Goal: Navigation & Orientation: Find specific page/section

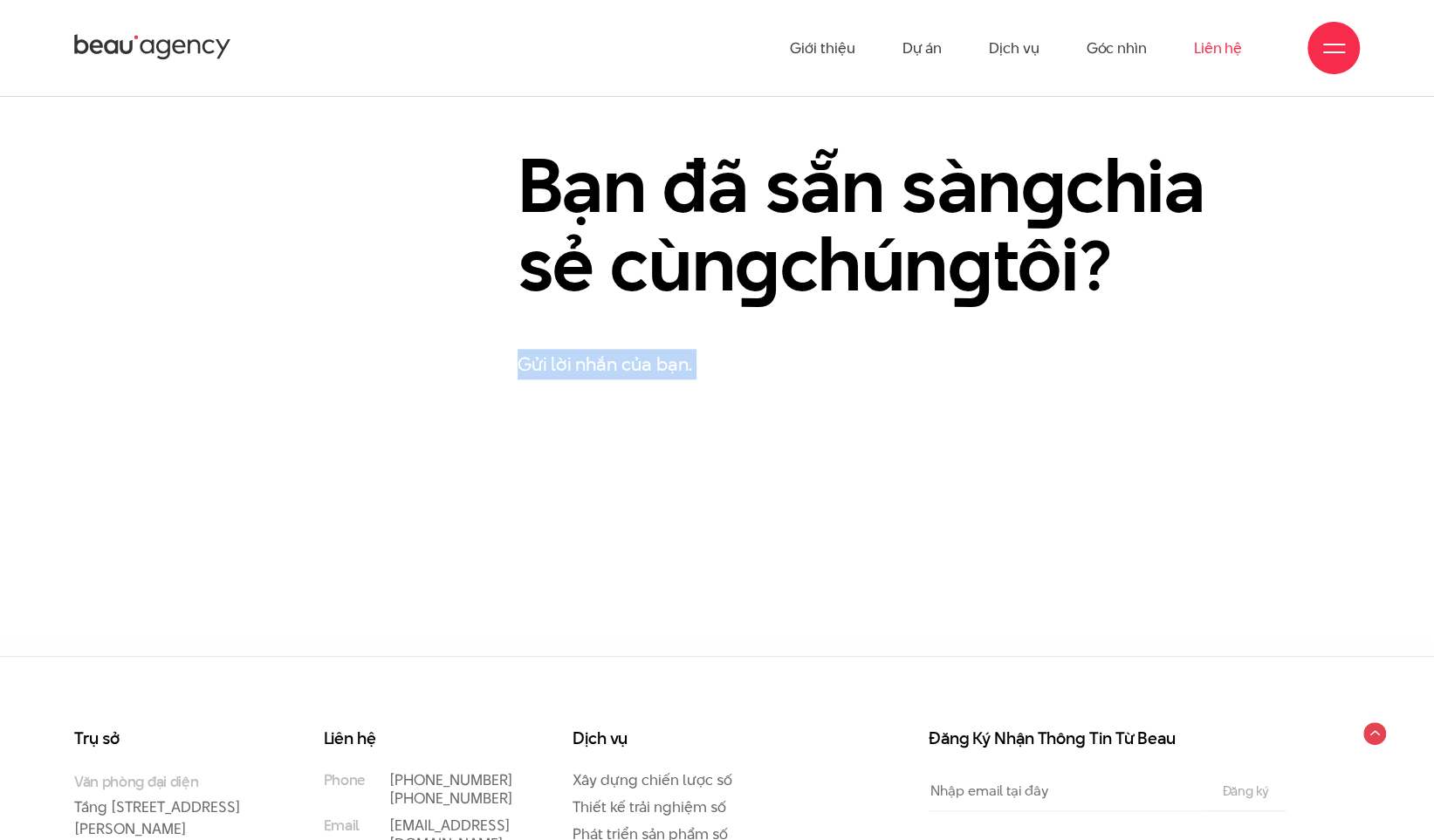
scroll to position [638, 0]
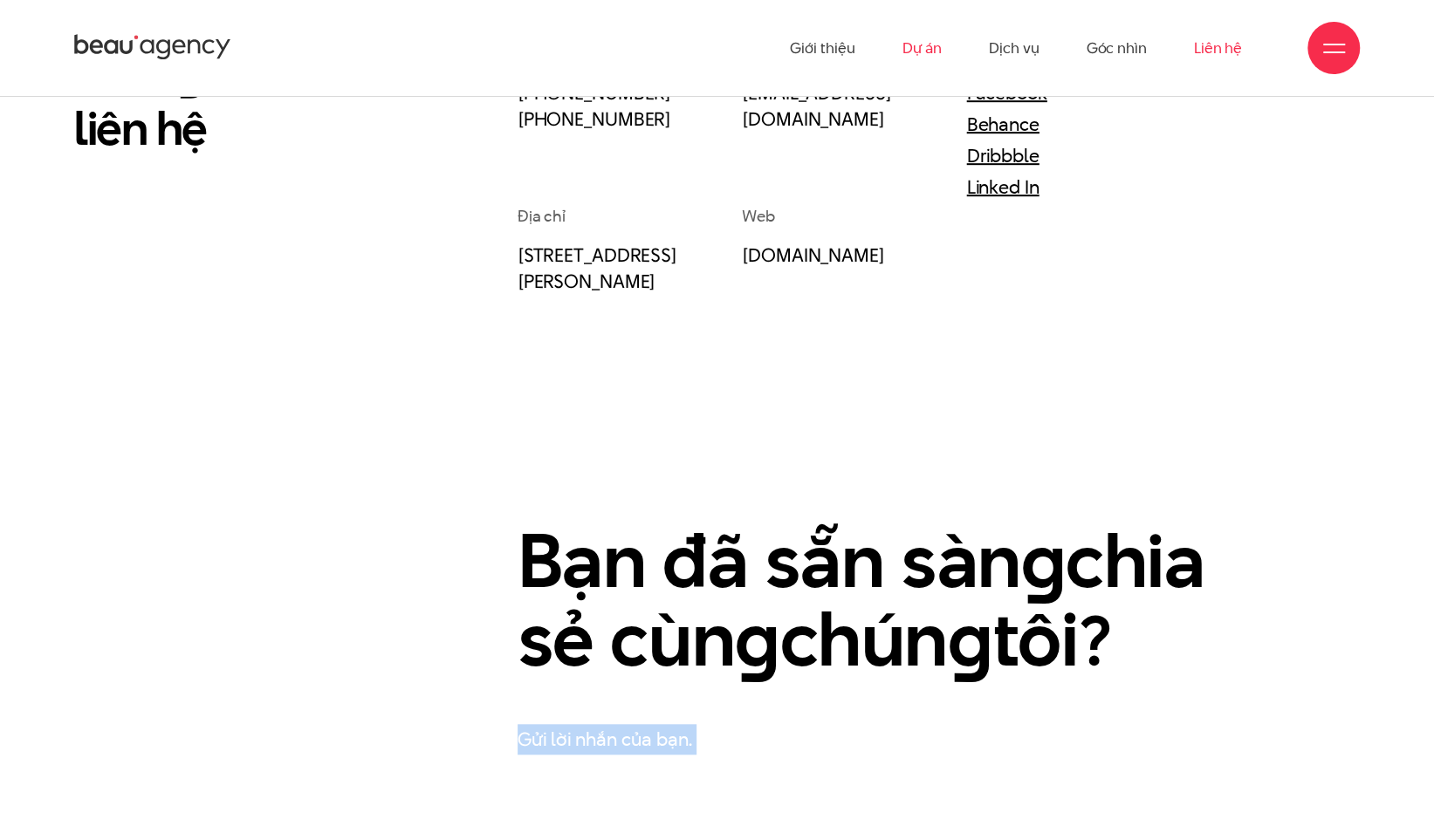
click at [921, 54] on link "Dự án" at bounding box center [921, 48] width 40 height 96
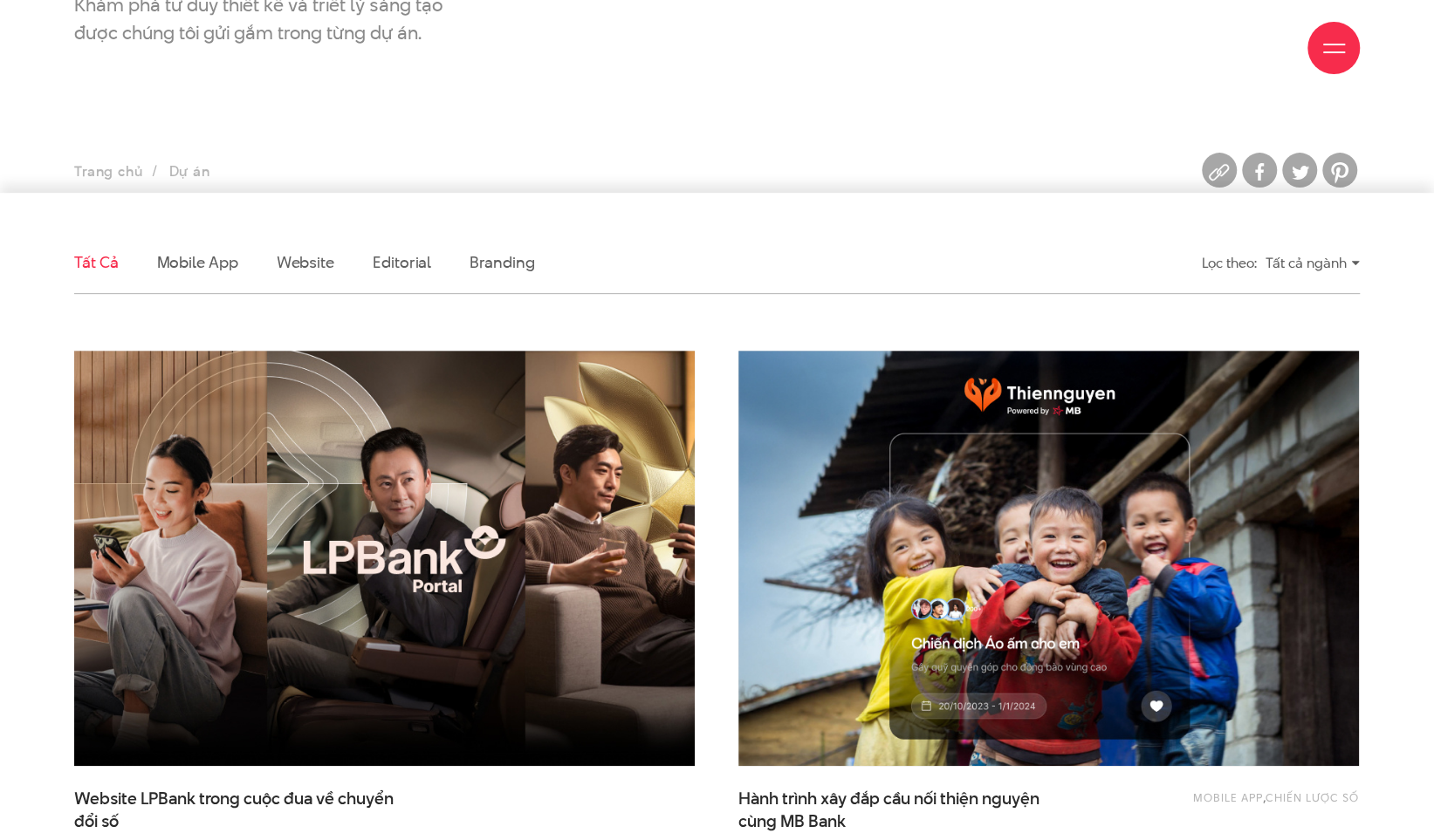
scroll to position [349, 0]
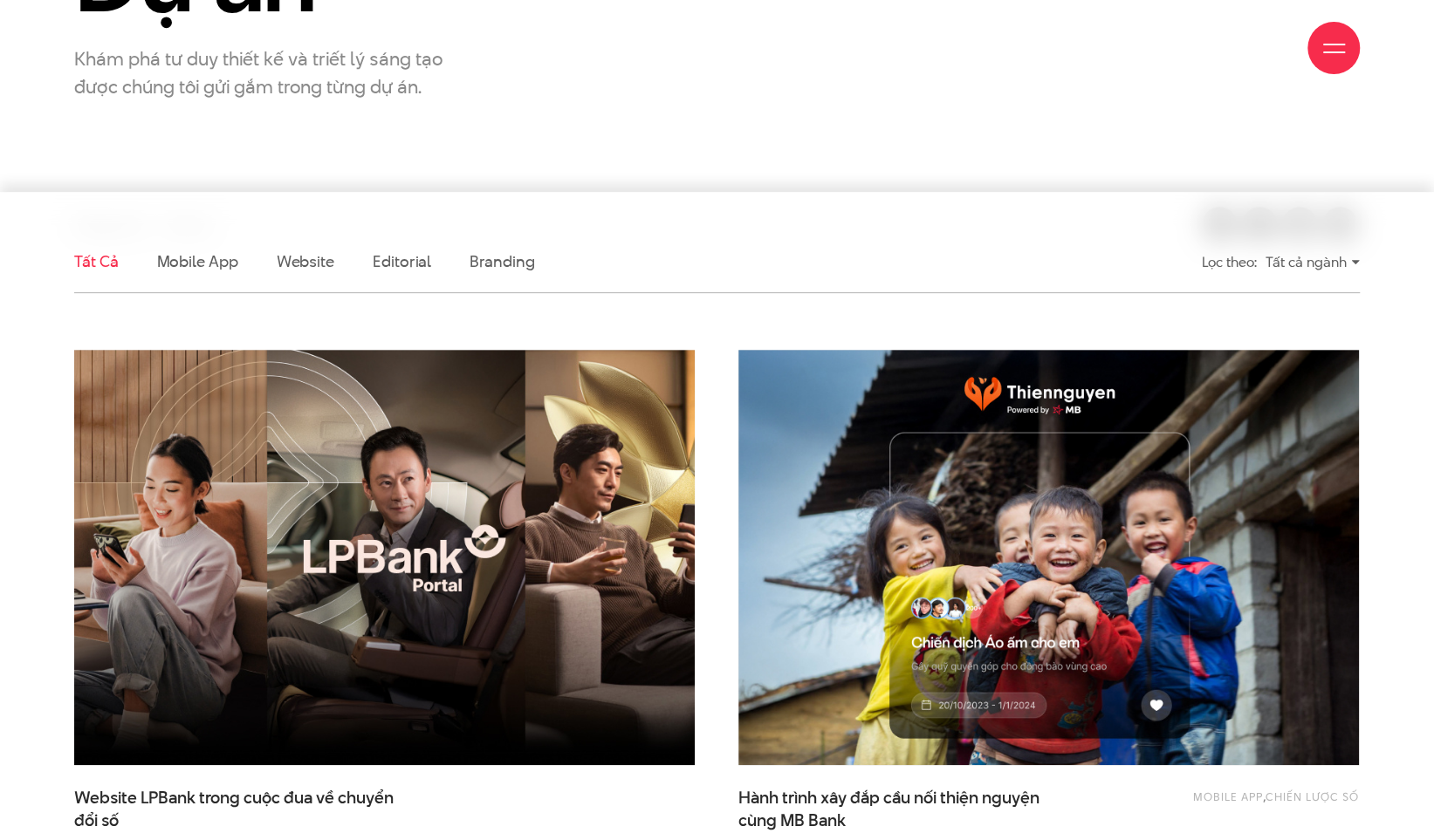
click at [1347, 263] on div "Tất cả ngành" at bounding box center [1313, 262] width 94 height 30
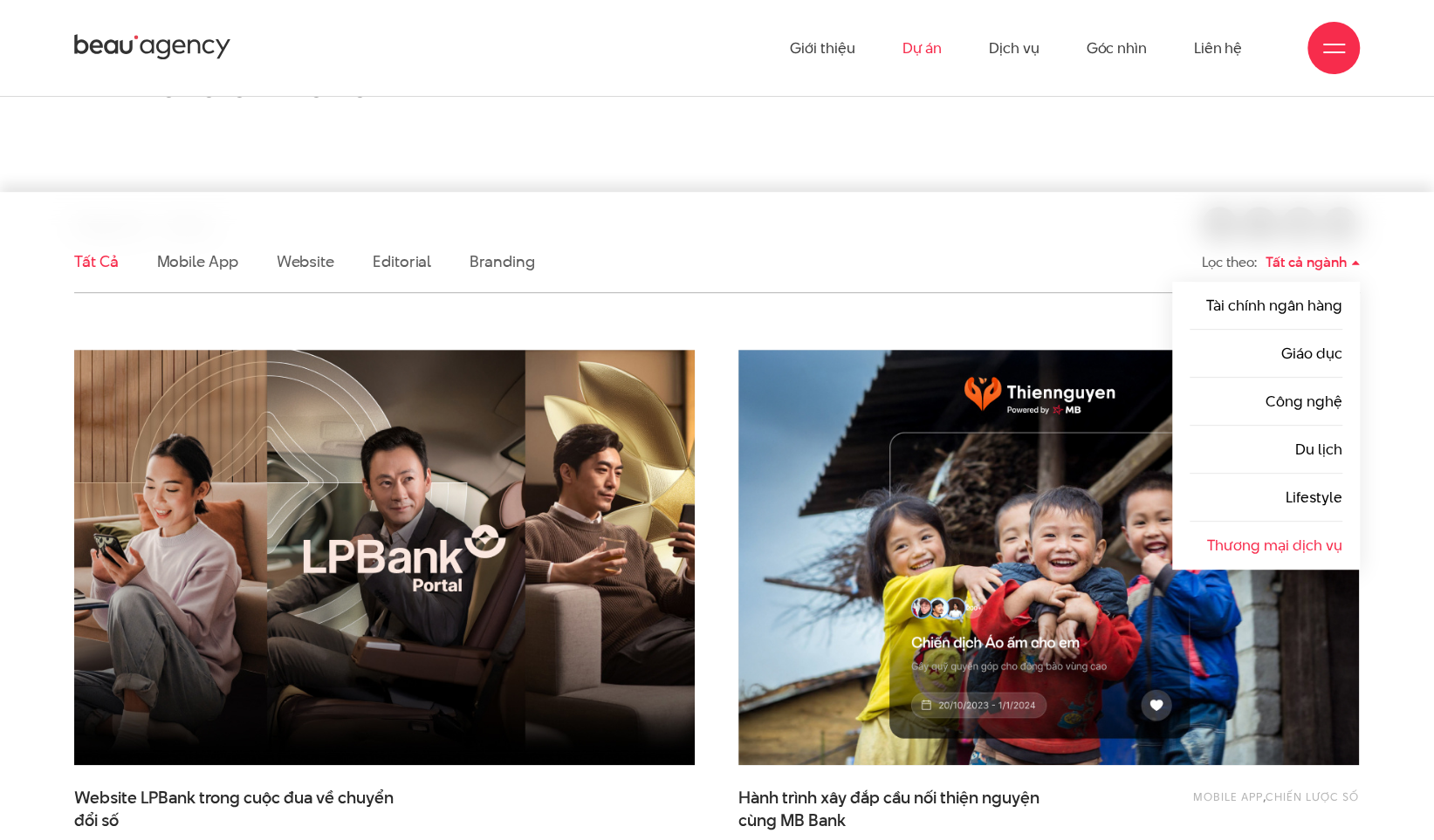
click at [1274, 550] on link "Thương mại dịch vụ" at bounding box center [1275, 546] width 135 height 21
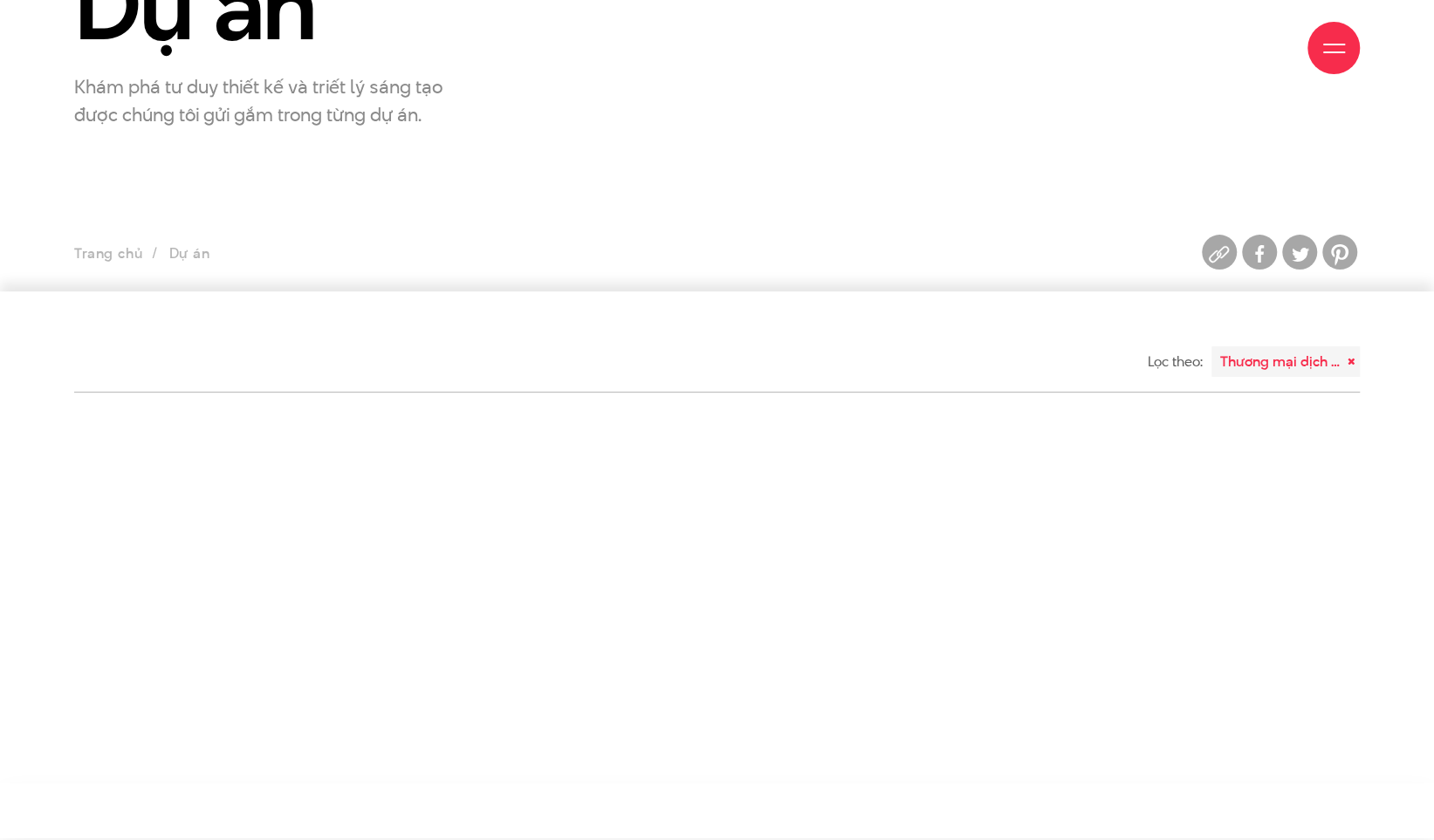
scroll to position [436, 0]
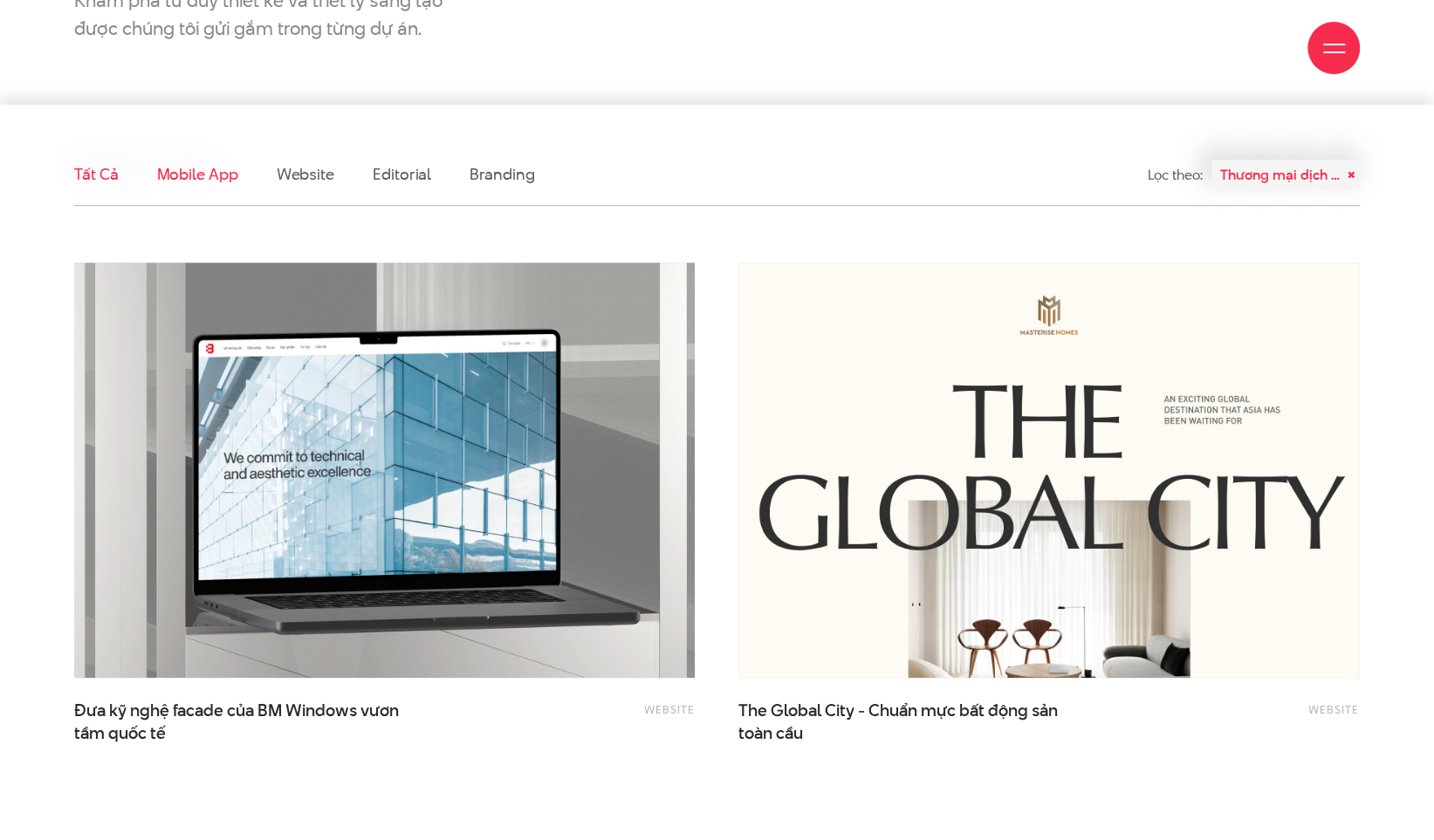
click at [175, 170] on link "Mobile app" at bounding box center [197, 173] width 81 height 22
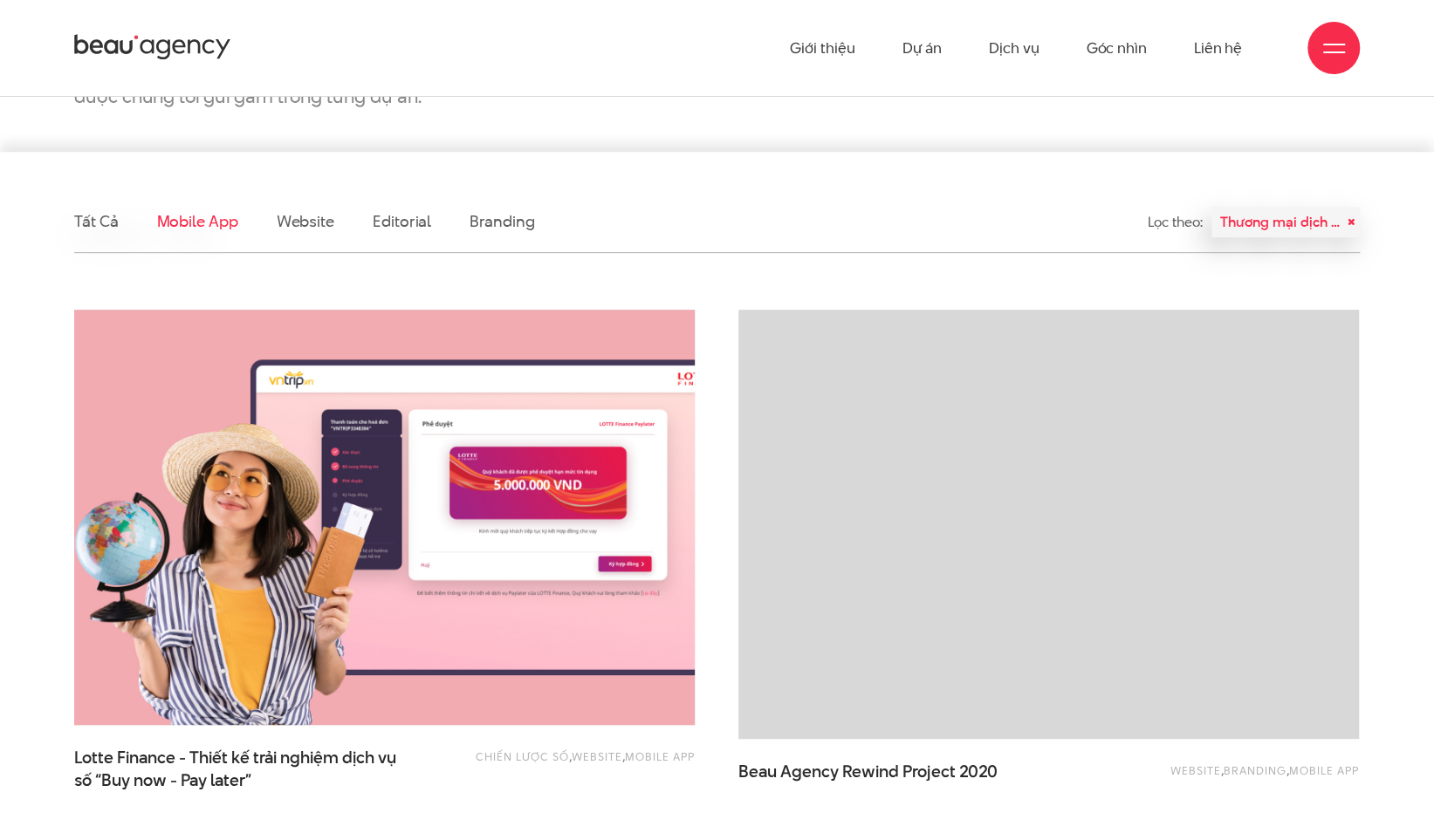
scroll to position [319, 0]
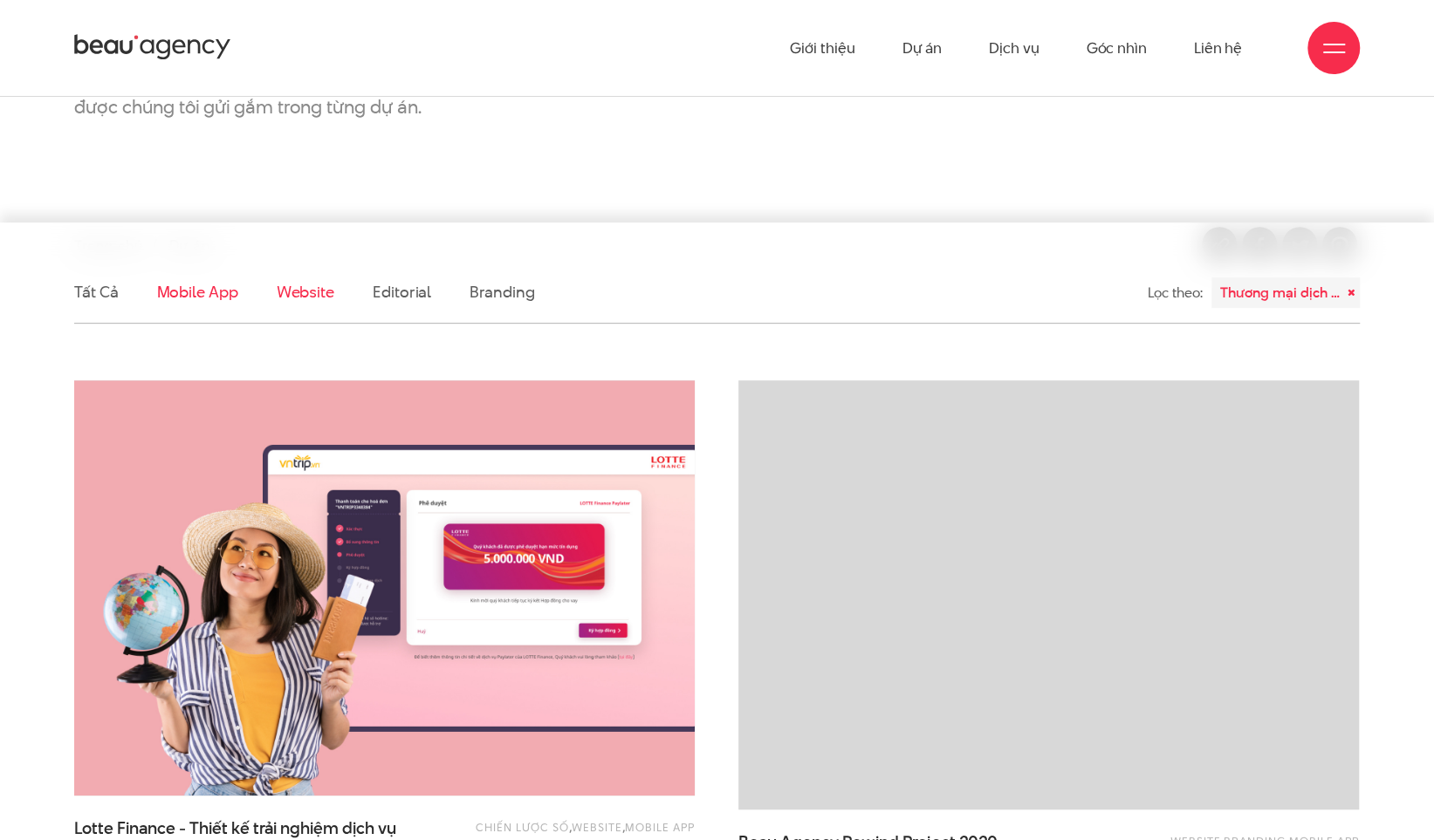
click at [292, 288] on link "Website" at bounding box center [305, 292] width 57 height 22
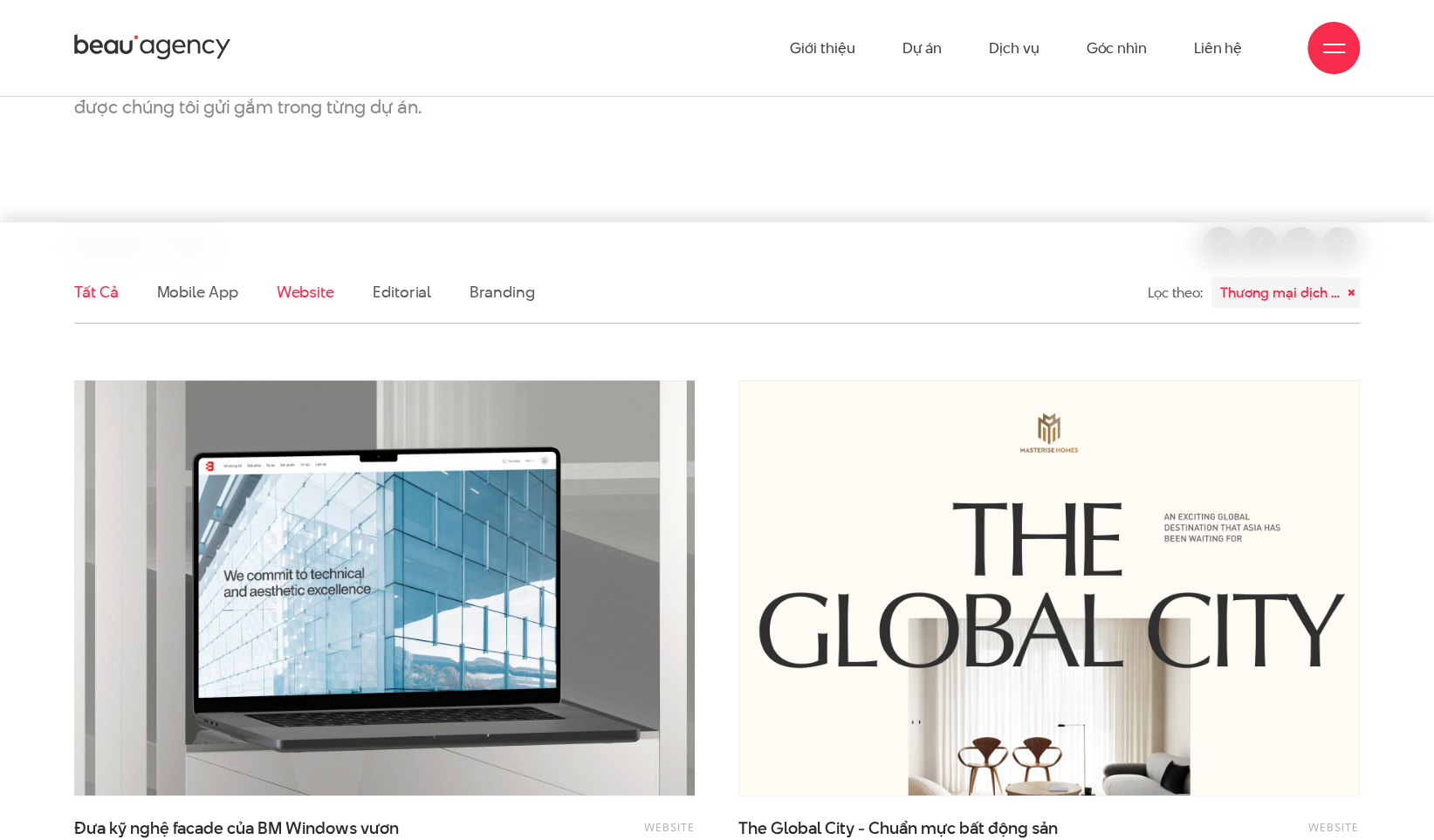
click at [110, 286] on link "Tất cả" at bounding box center [96, 292] width 43 height 22
click at [1285, 297] on div "Thương mại dịch vụ" at bounding box center [1286, 293] width 149 height 30
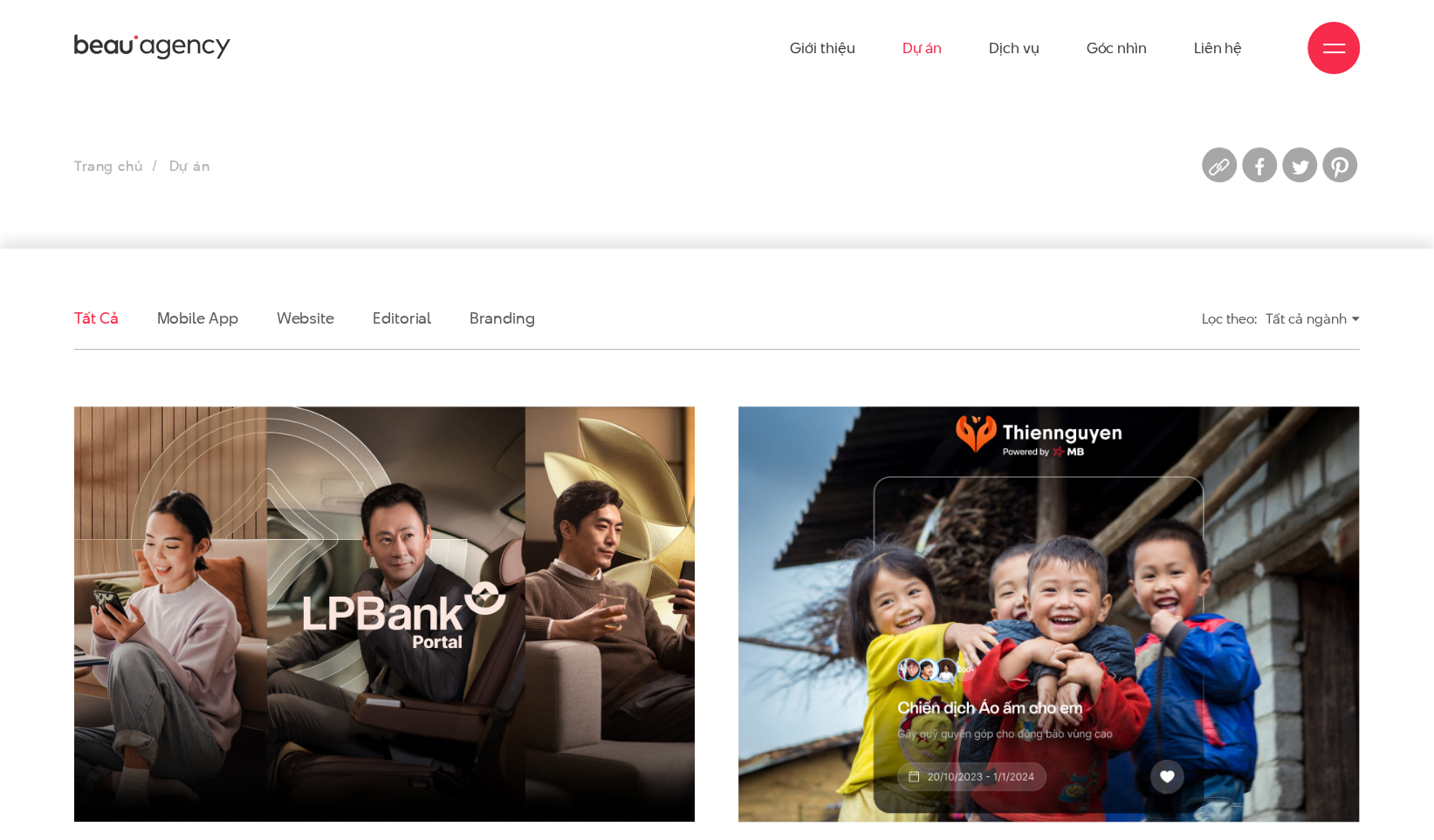
scroll to position [436, 0]
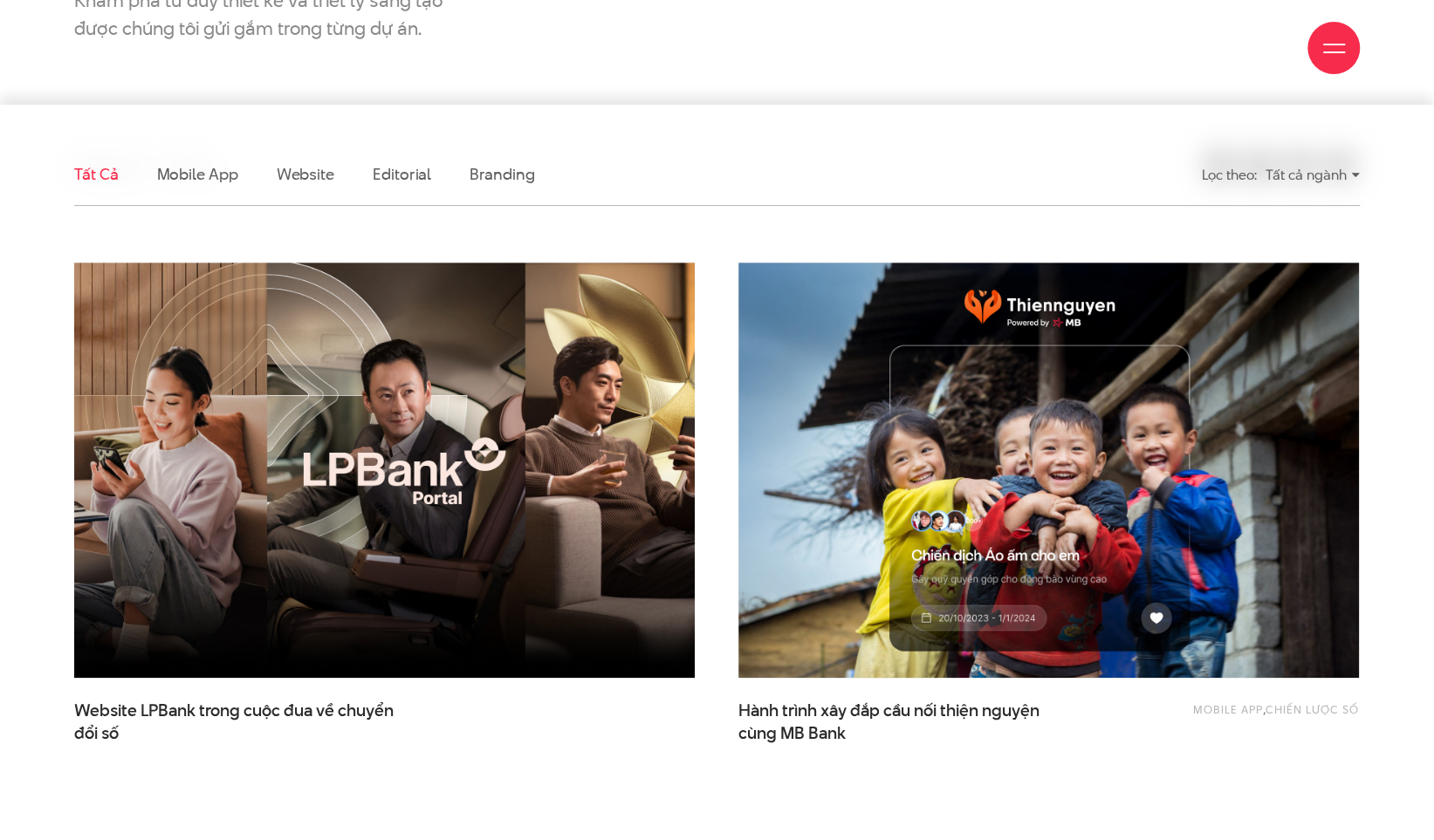
click at [1356, 174] on div "Tất cả ngành" at bounding box center [1313, 175] width 94 height 30
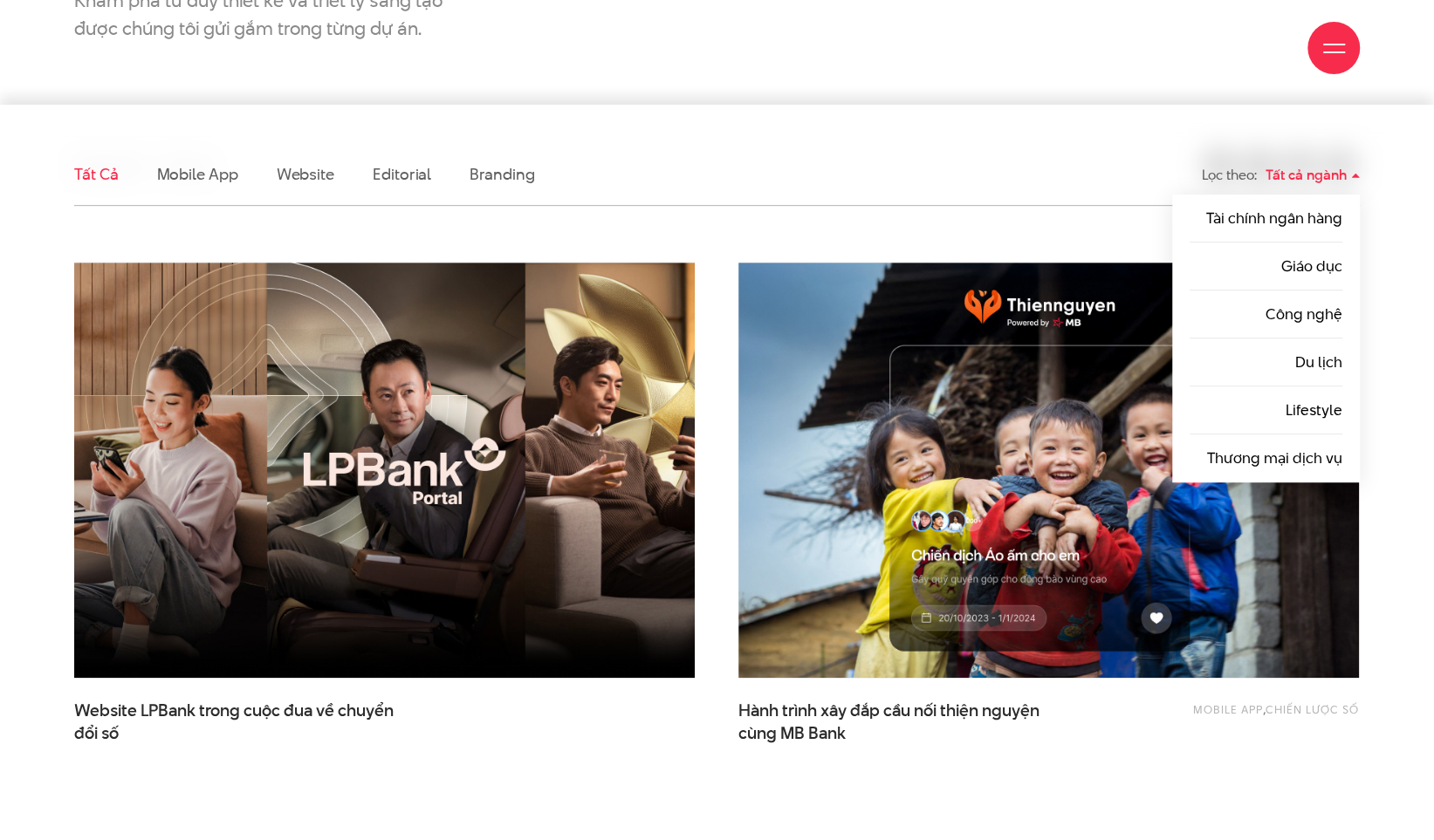
click at [1356, 174] on div "Tất cả ngành" at bounding box center [1313, 175] width 94 height 30
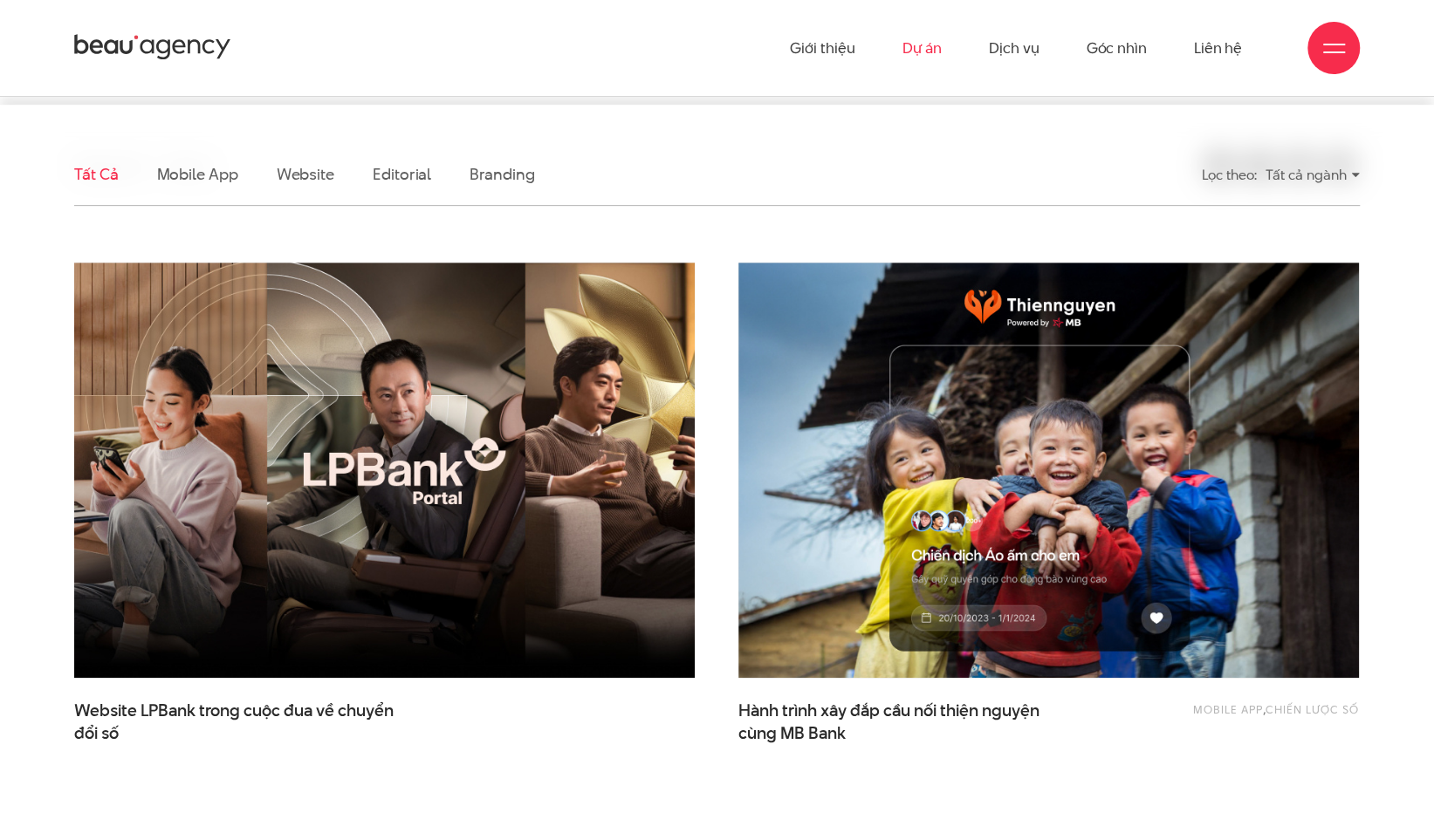
click at [1299, 181] on div "Tất cả ngành" at bounding box center [1313, 175] width 94 height 30
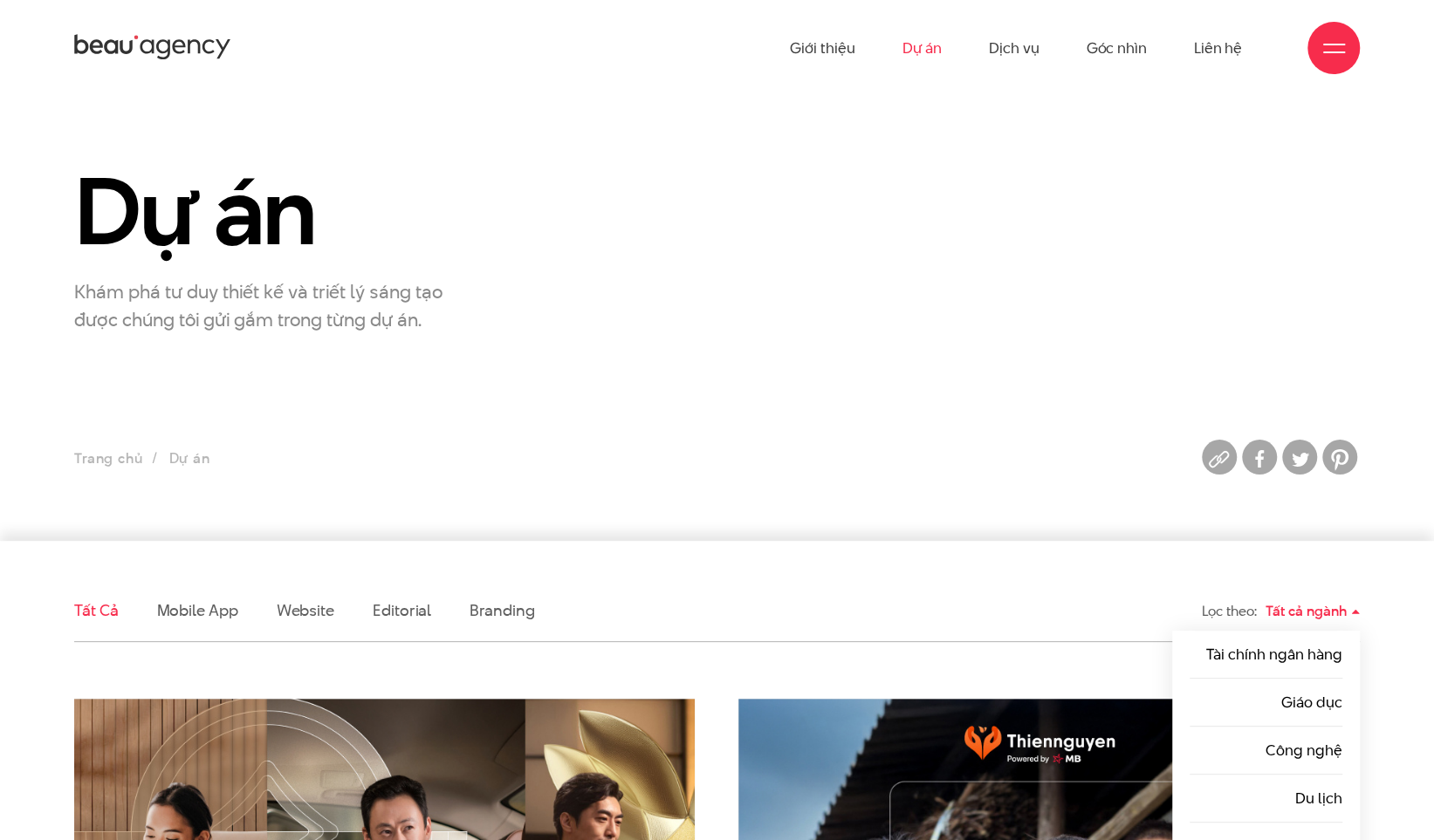
scroll to position [87, 0]
